Goal: Task Accomplishment & Management: Manage account settings

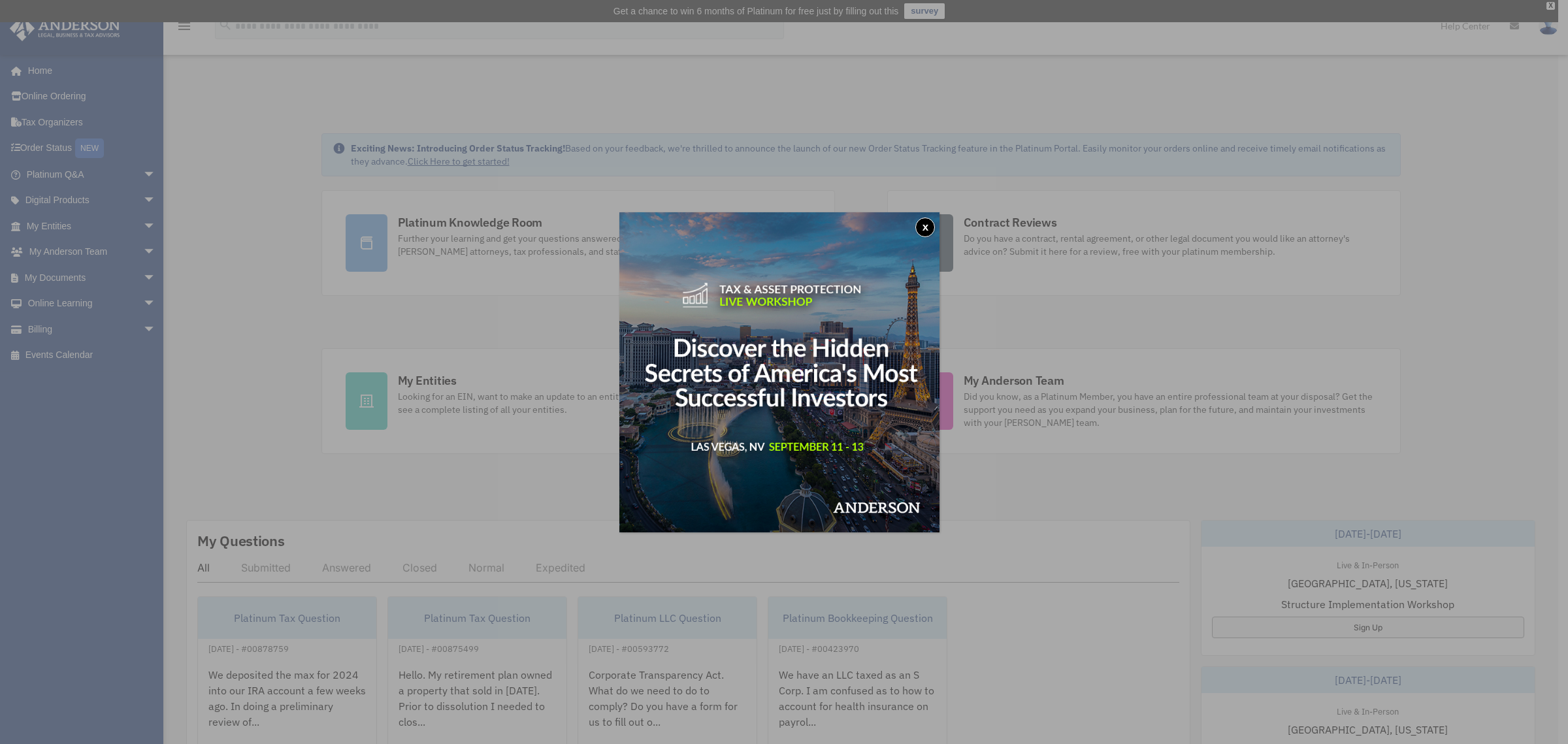
click at [928, 222] on button "x" at bounding box center [924, 227] width 20 height 20
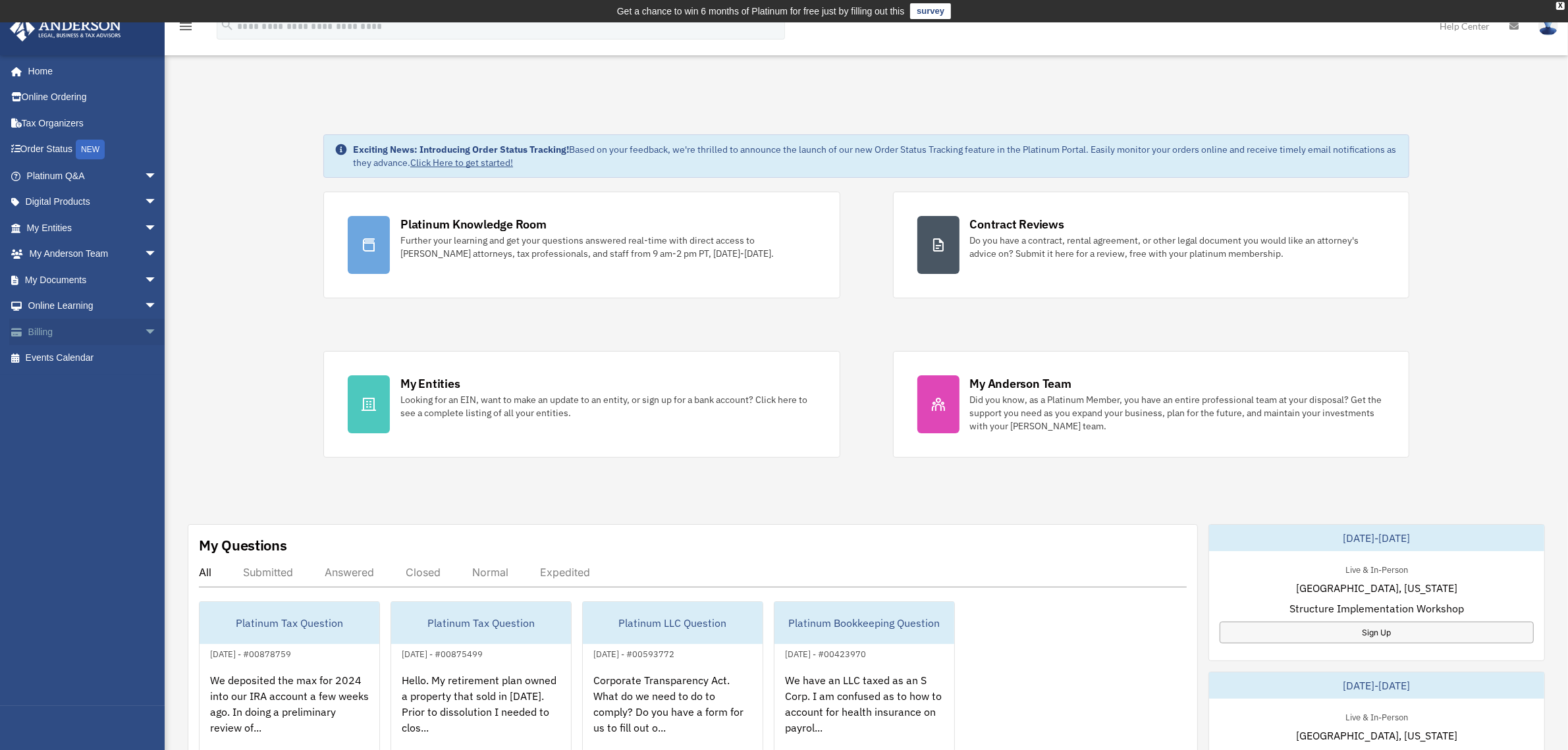
click at [144, 329] on span "arrow_drop_down" at bounding box center [157, 332] width 27 height 27
click at [88, 382] on link "Past Invoices" at bounding box center [97, 384] width 159 height 27
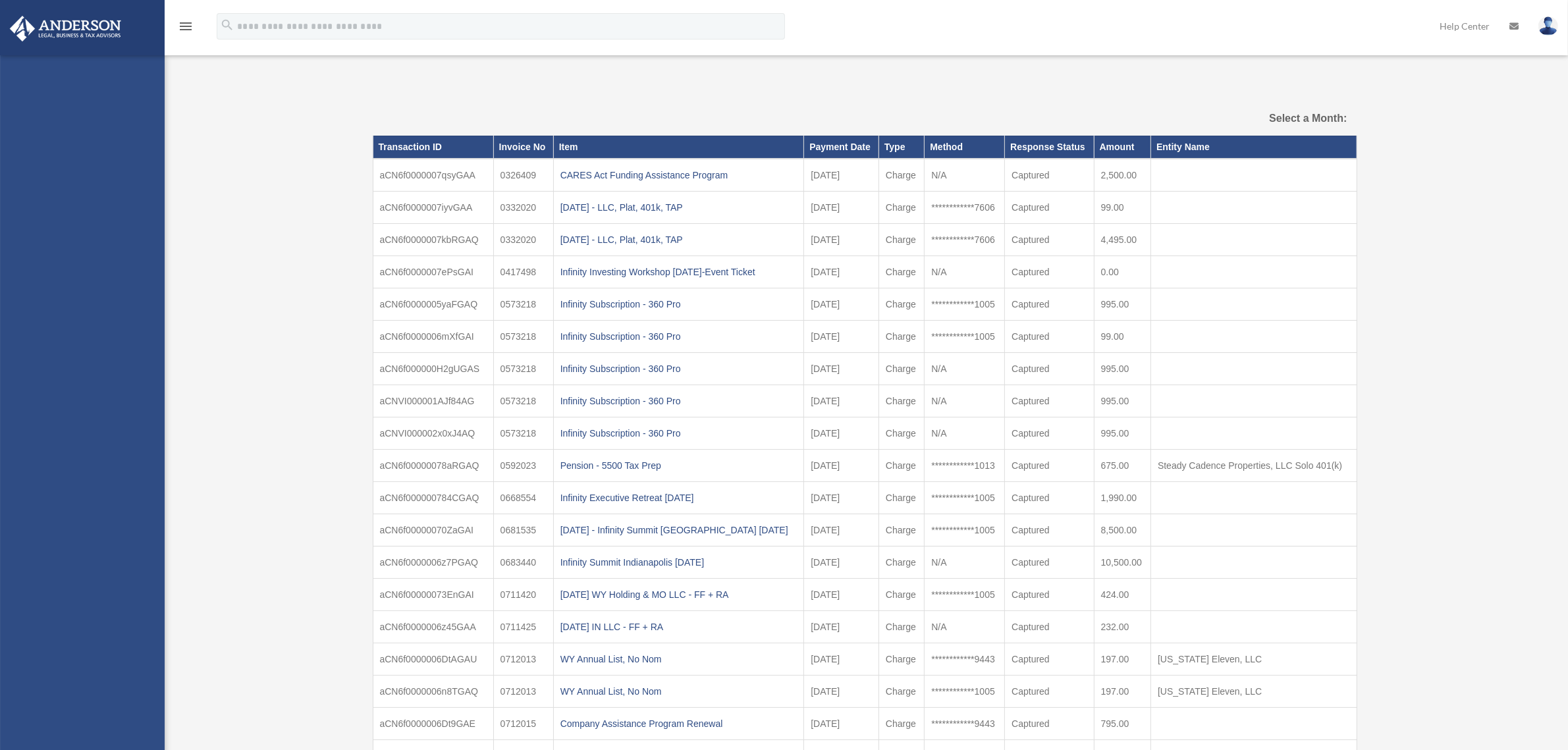
select select
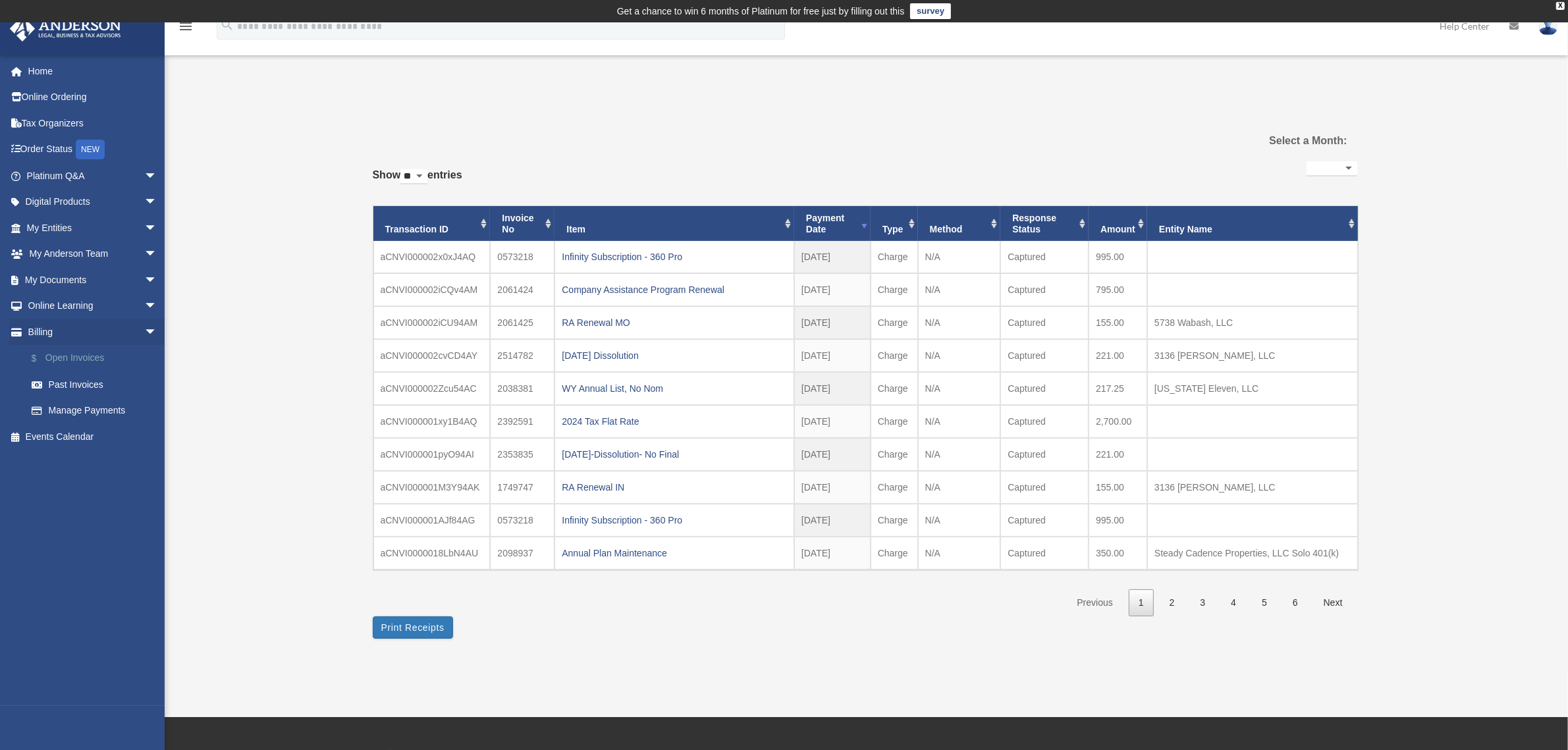
click at [89, 360] on link "$ Open Invoices" at bounding box center [97, 357] width 159 height 27
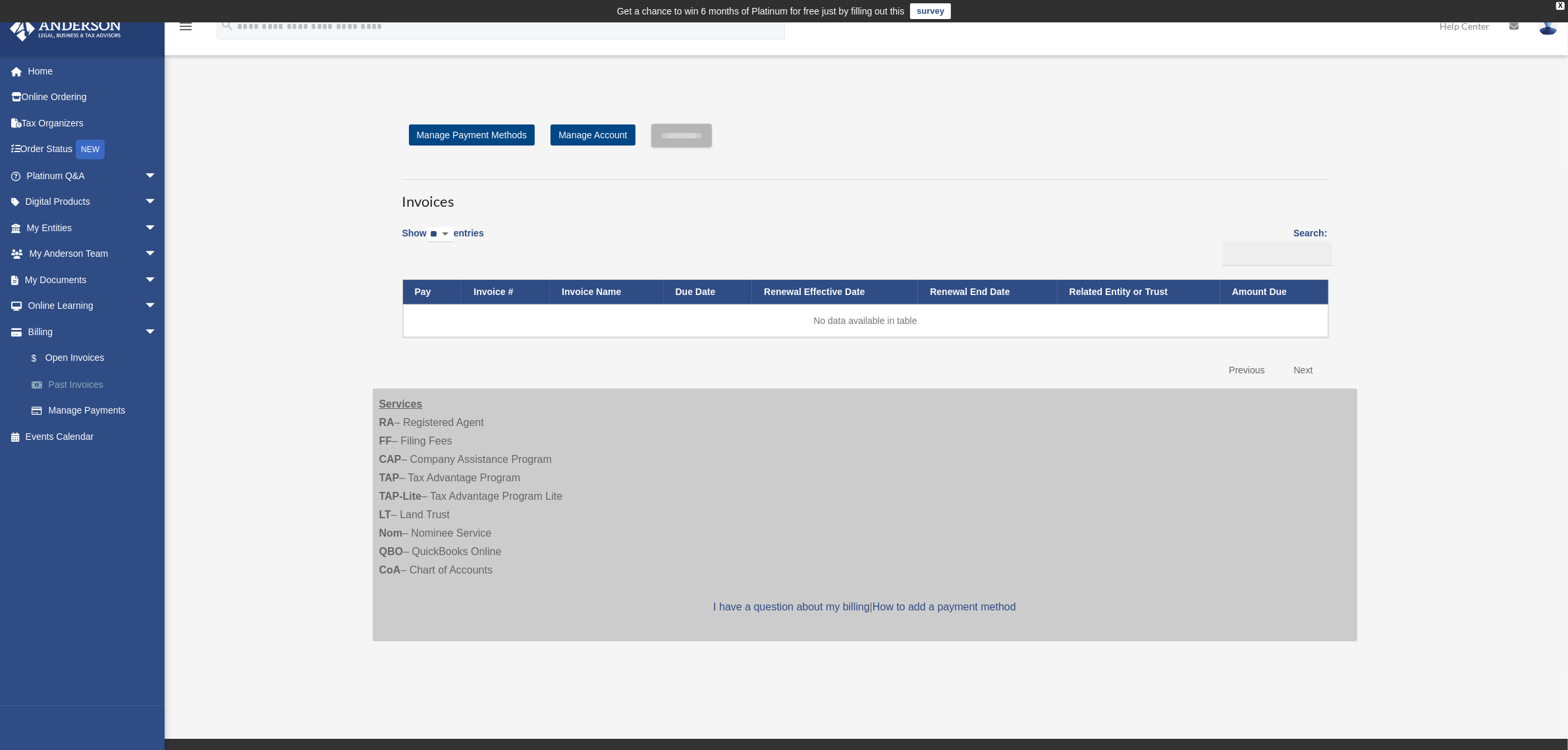
click at [91, 379] on link "Past Invoices" at bounding box center [97, 384] width 159 height 27
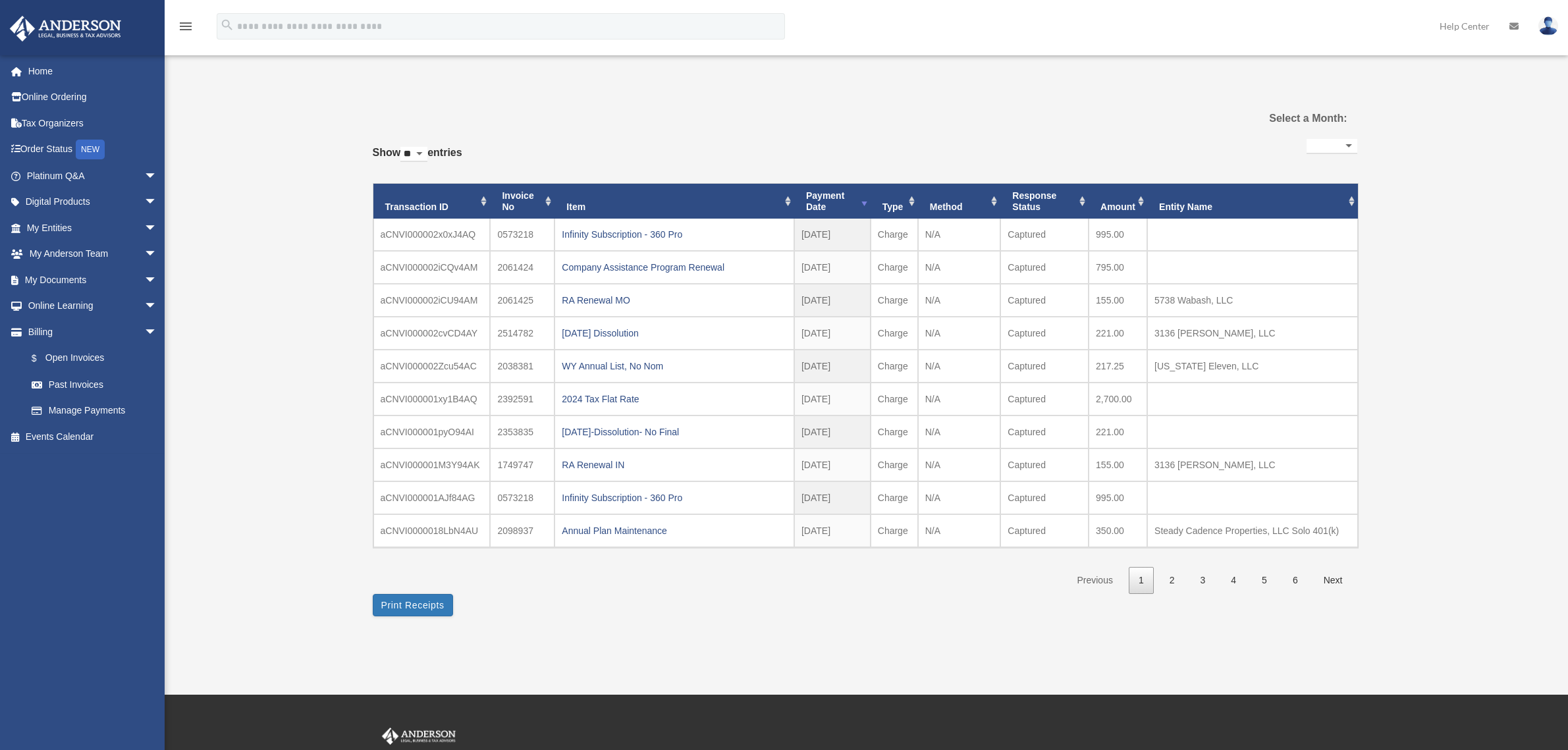
select select
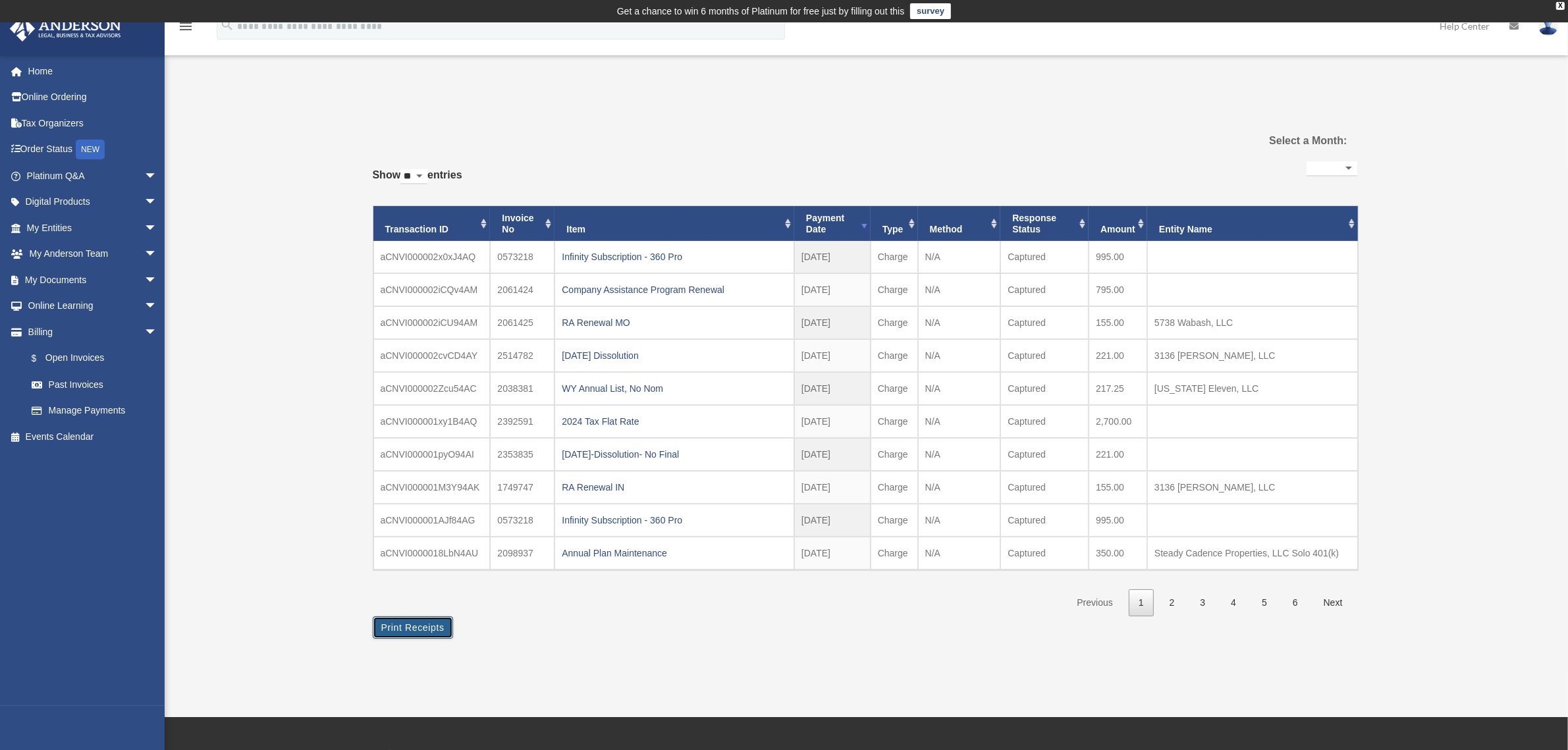
click at [429, 620] on button "Print Receipts" at bounding box center [413, 627] width 80 height 22
click at [640, 255] on div "Infinity Subscription - 360 Pro" at bounding box center [675, 256] width 225 height 18
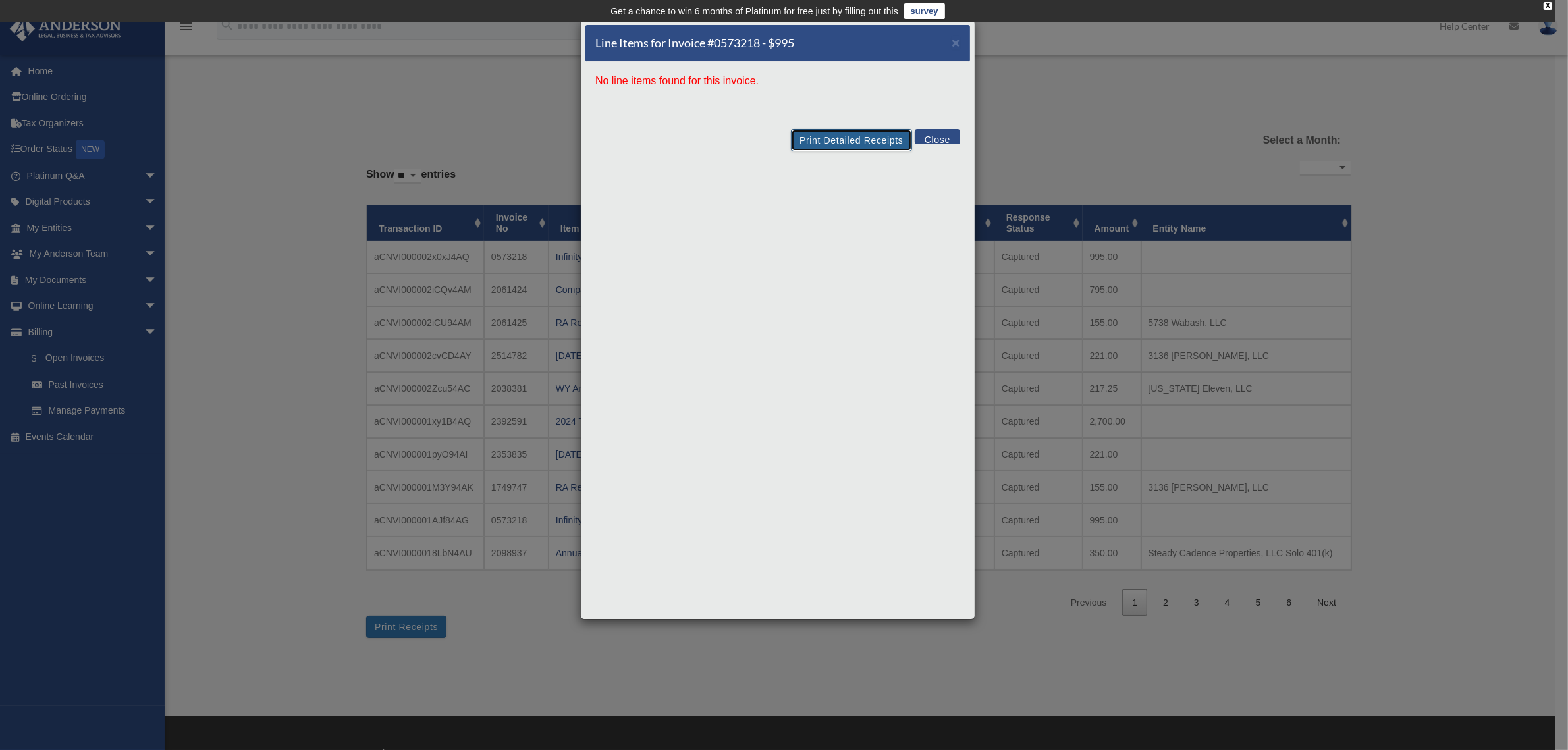
click at [849, 139] on button "Print Detailed Receipts" at bounding box center [851, 140] width 120 height 22
click at [940, 139] on button "Close" at bounding box center [937, 137] width 46 height 15
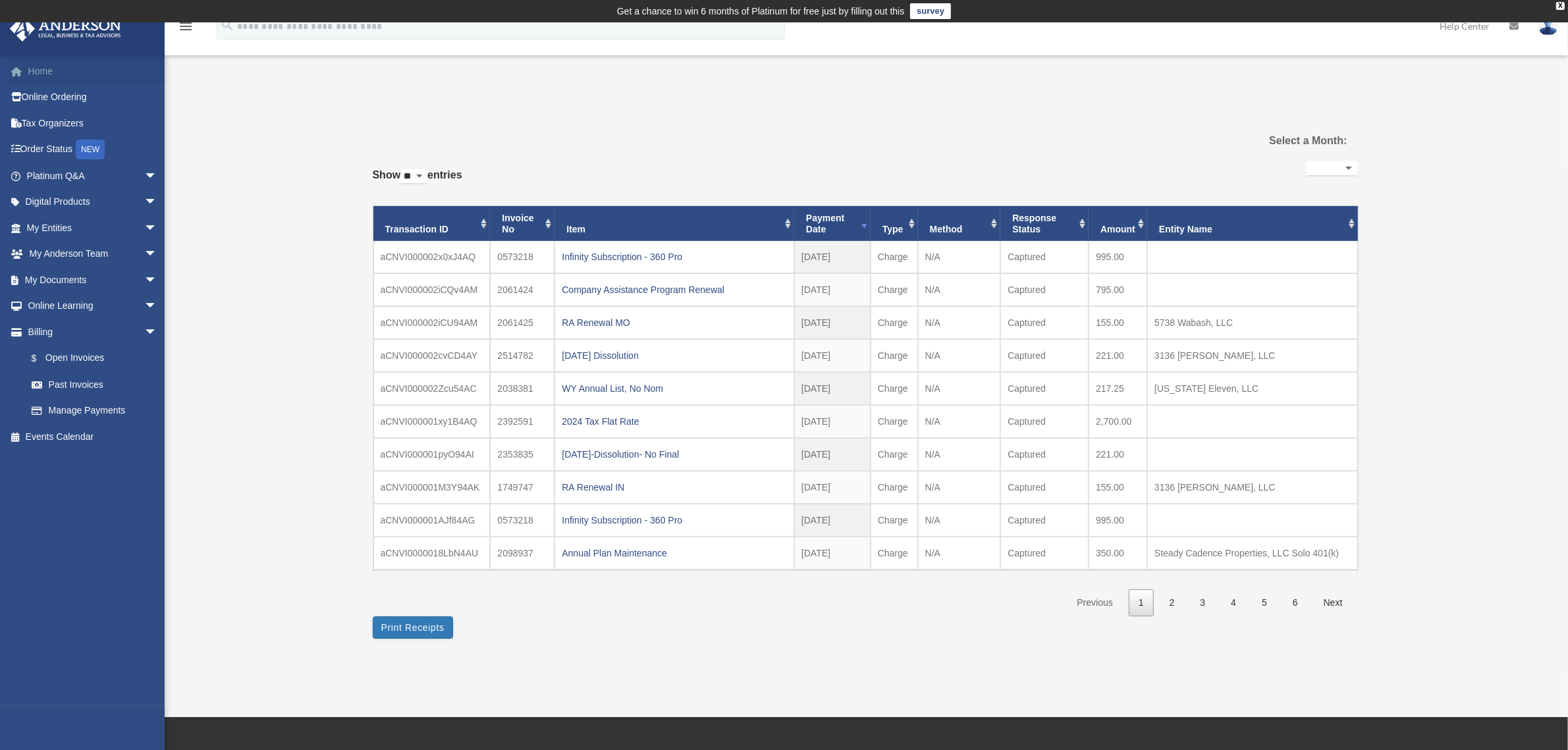
click at [40, 64] on link "Home" at bounding box center [93, 70] width 168 height 27
